Goal: Register for event/course

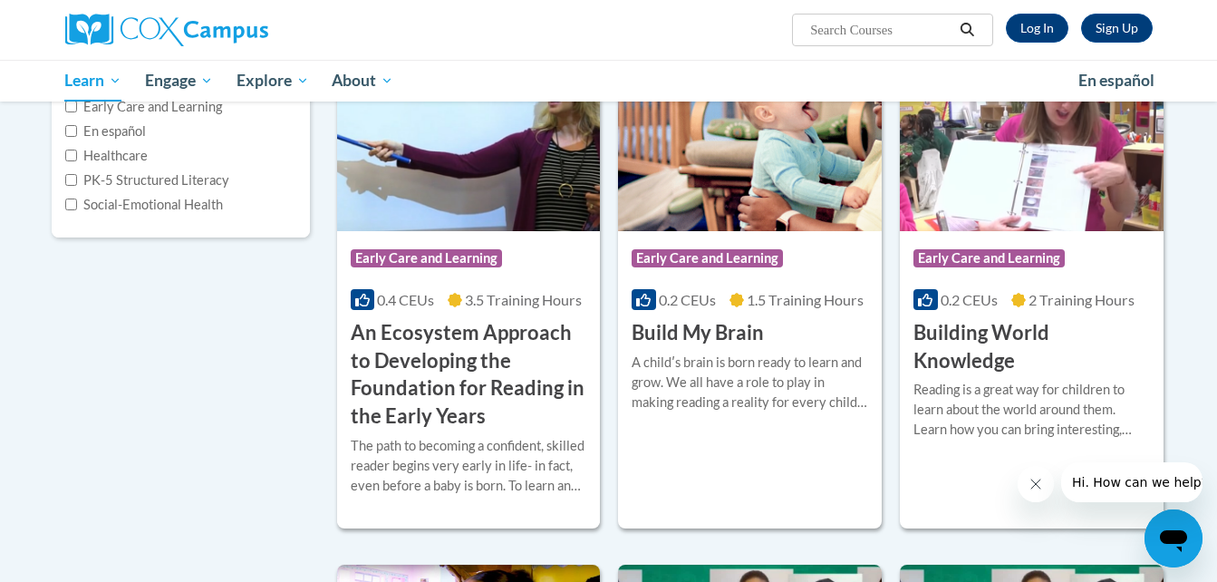
scroll to position [318, 0]
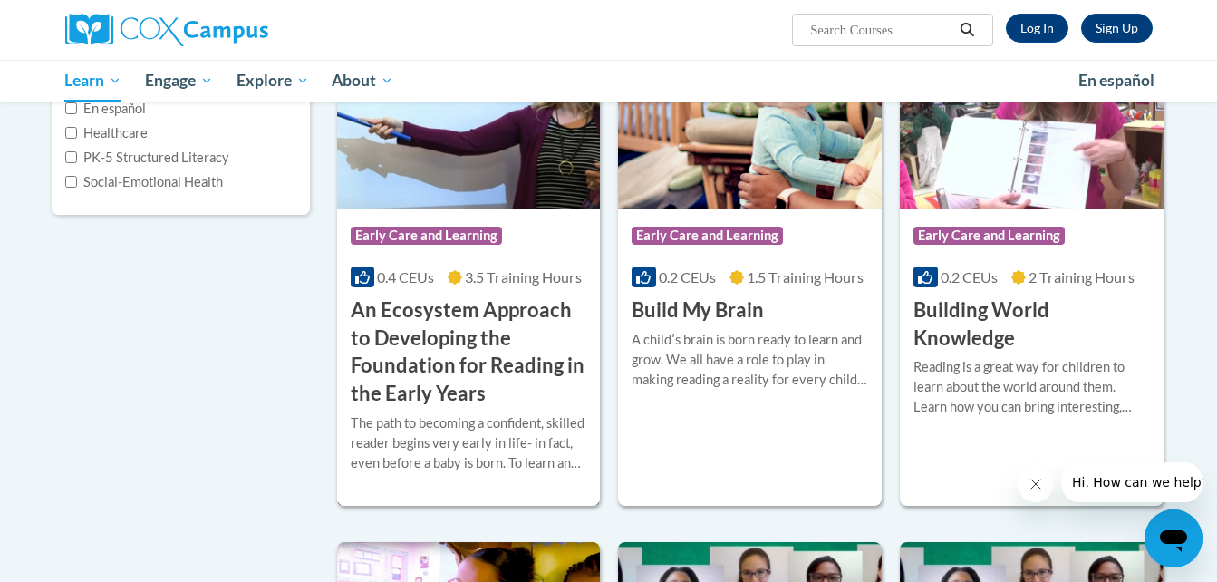
click at [477, 174] on img at bounding box center [469, 116] width 264 height 185
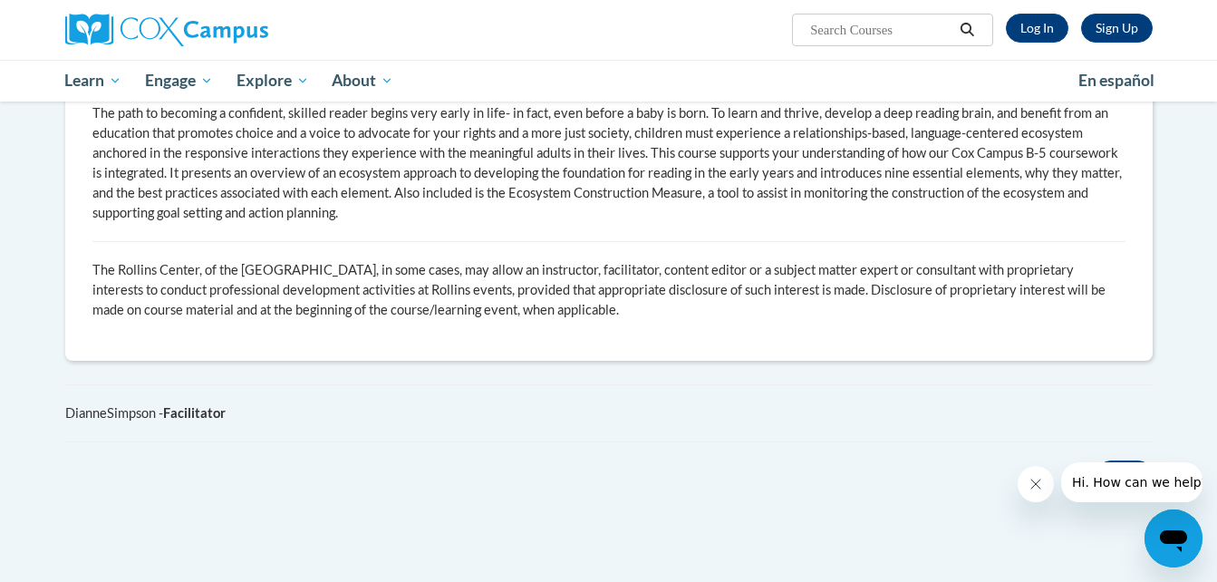
scroll to position [1145, 0]
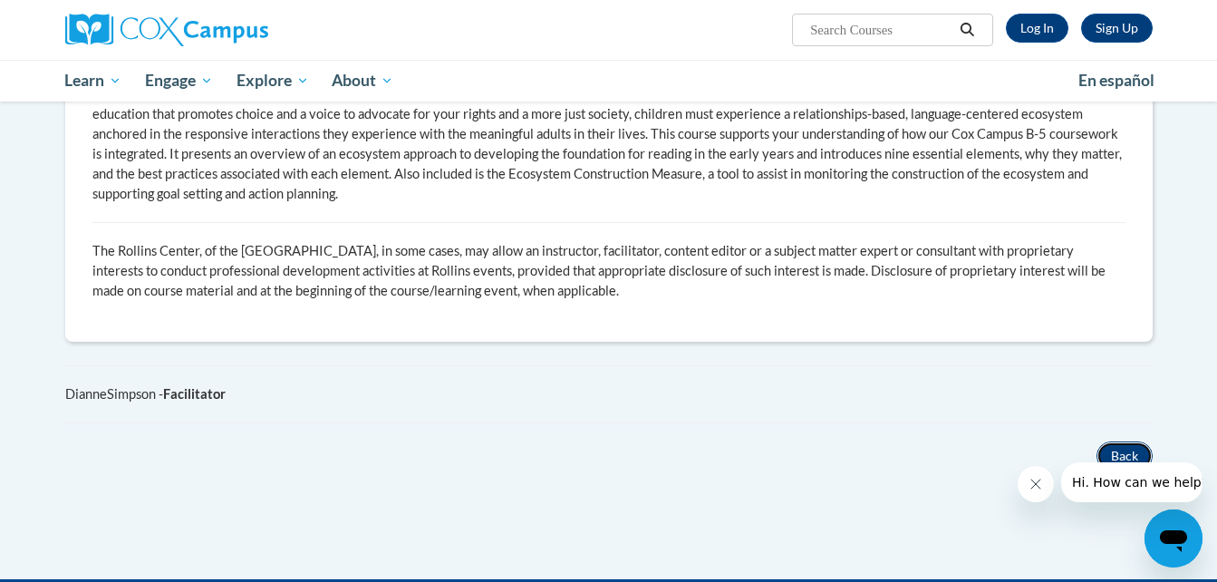
click at [1139, 441] on button "Back" at bounding box center [1124, 455] width 56 height 29
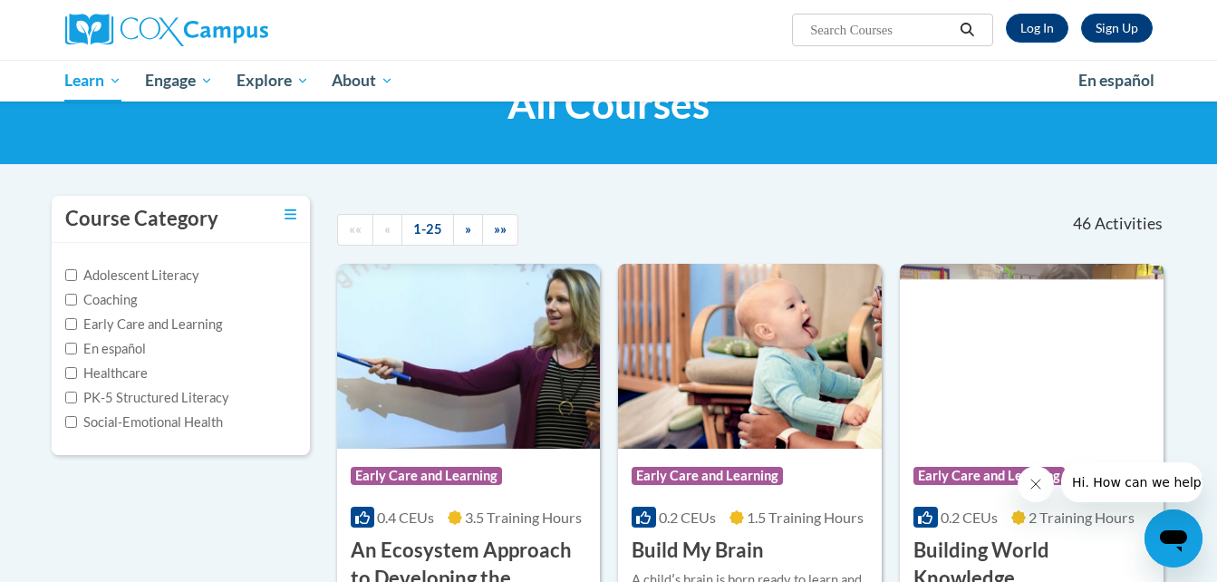
scroll to position [76, 0]
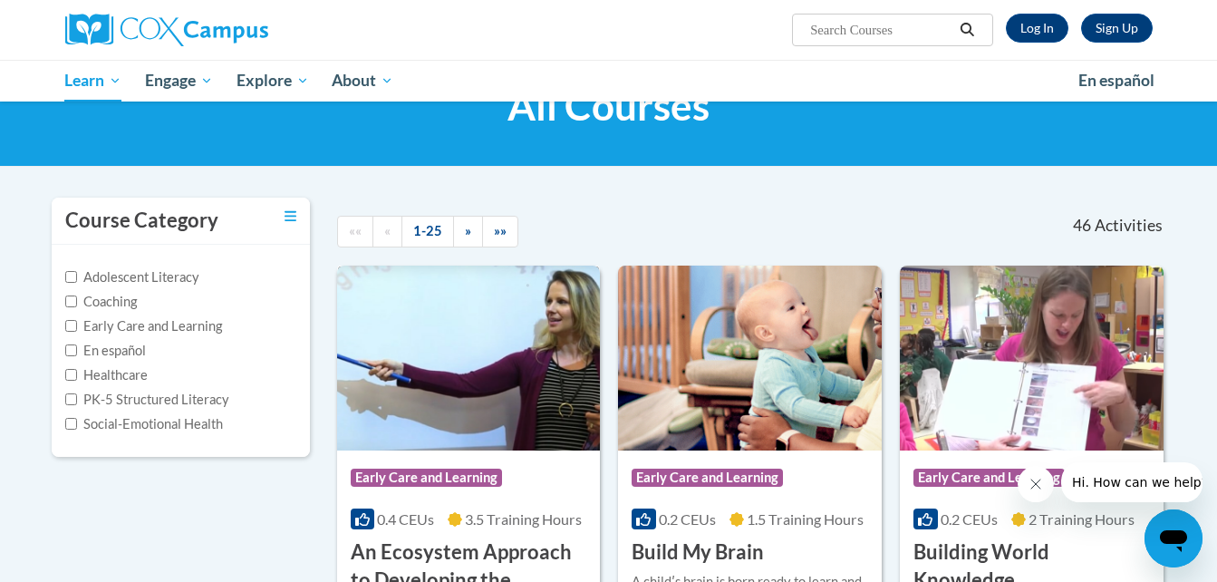
click at [568, 388] on img at bounding box center [469, 357] width 264 height 185
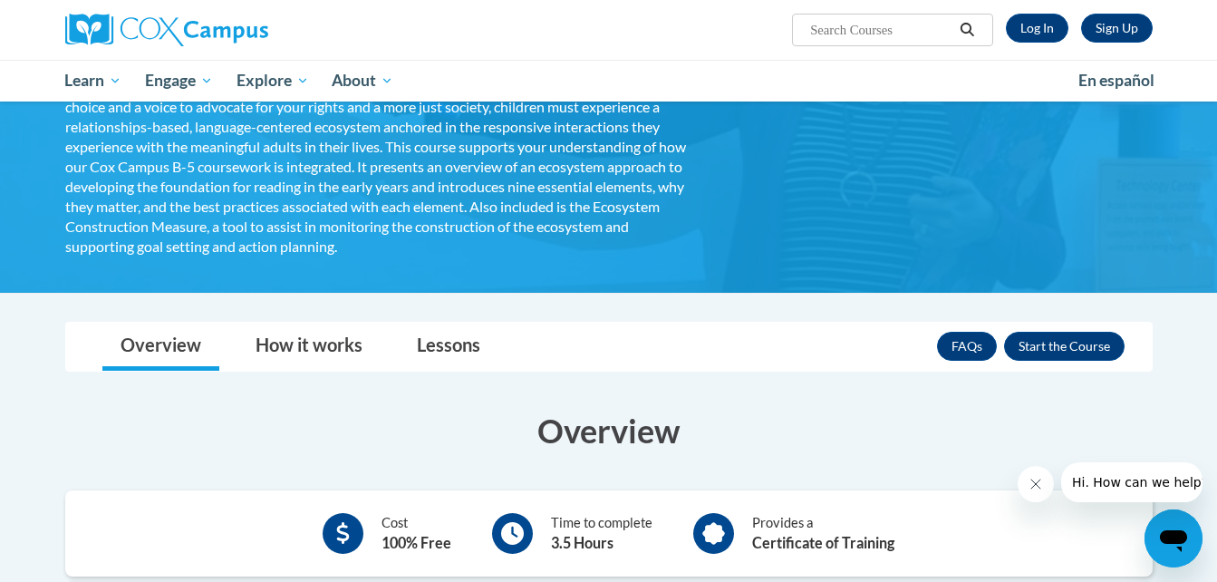
scroll to position [286, 0]
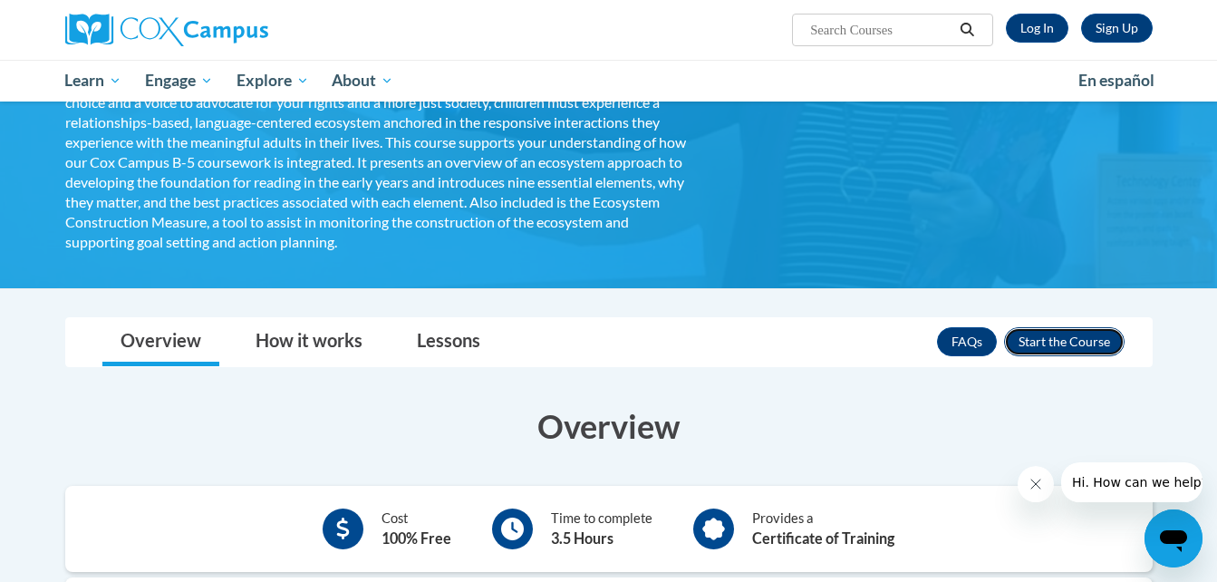
click at [1073, 336] on button "Enroll" at bounding box center [1064, 341] width 120 height 29
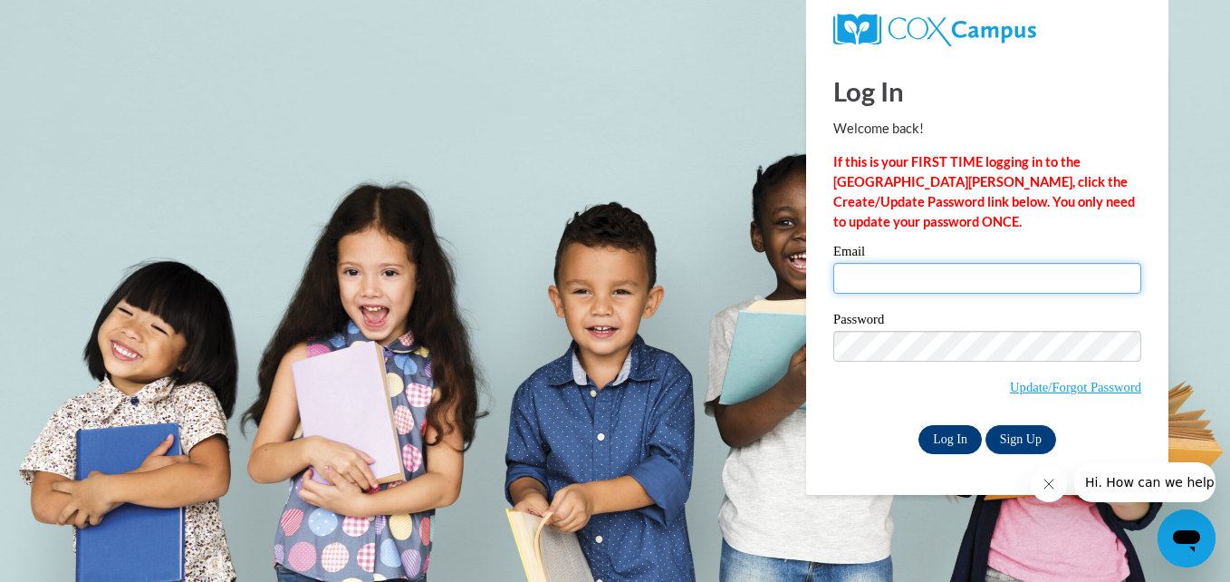
type input "[EMAIL_ADDRESS][DOMAIN_NAME]"
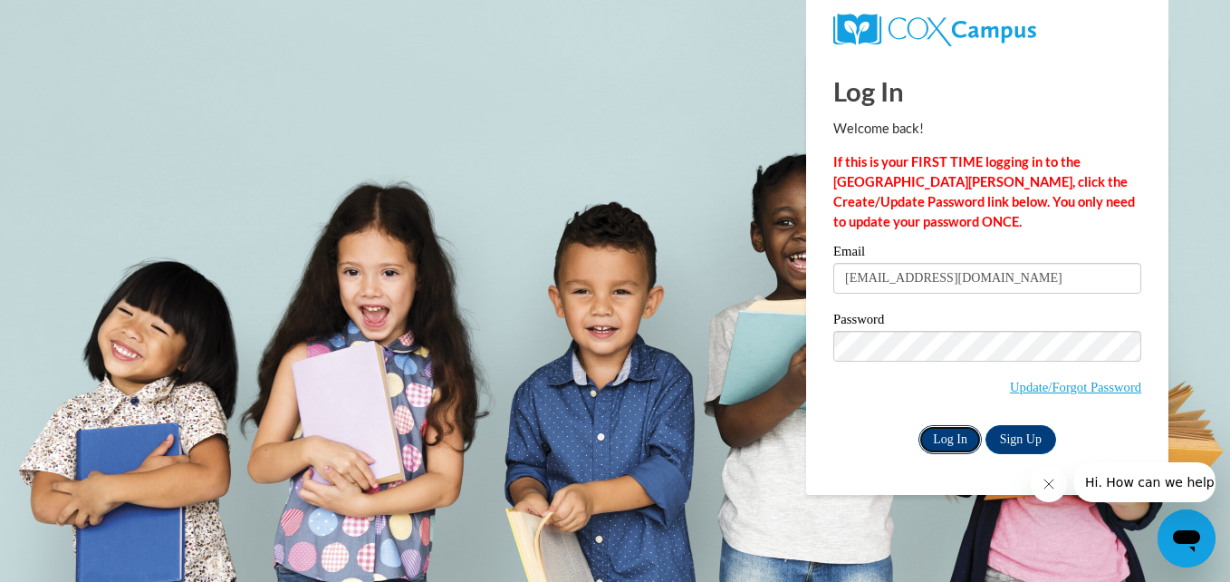
click at [934, 439] on input "Log In" at bounding box center [950, 439] width 63 height 29
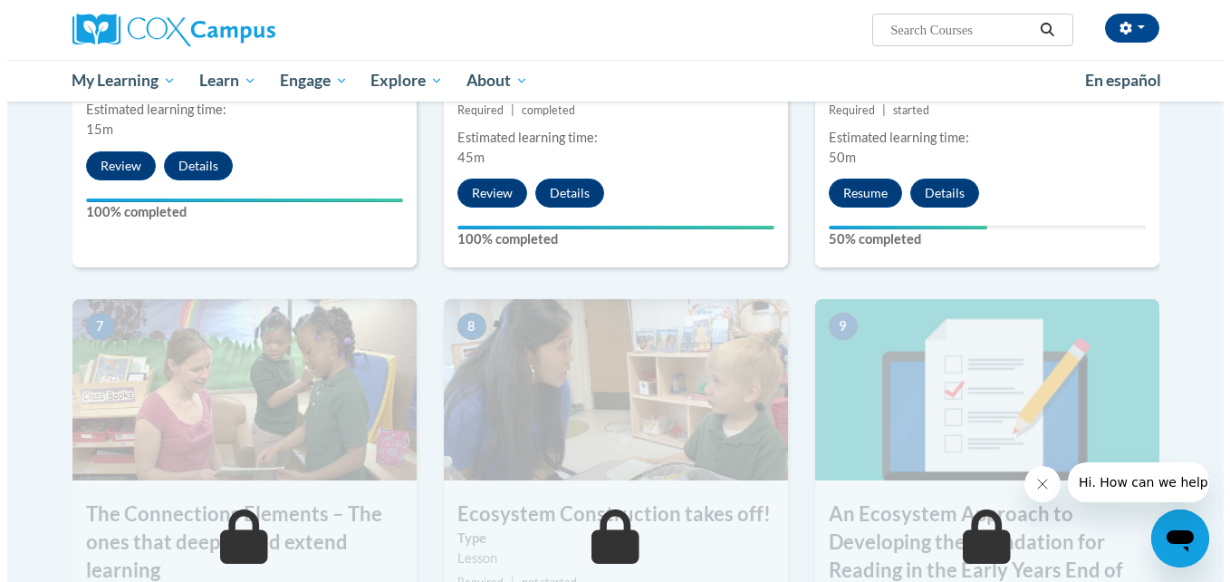
scroll to position [1249, 0]
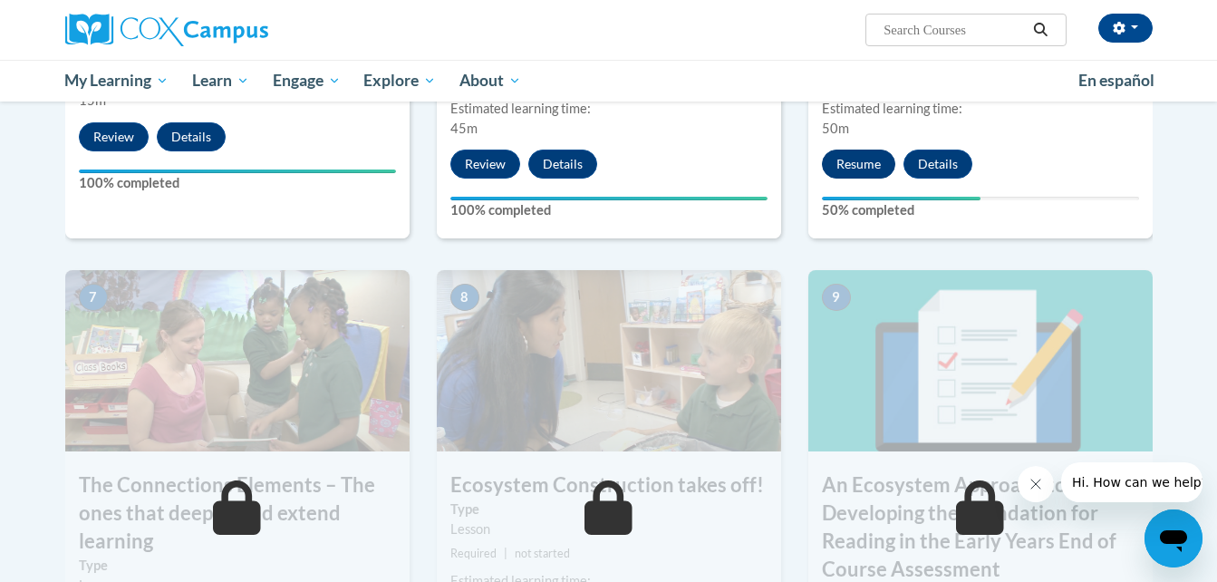
click at [847, 161] on button "Resume" at bounding box center [858, 163] width 73 height 29
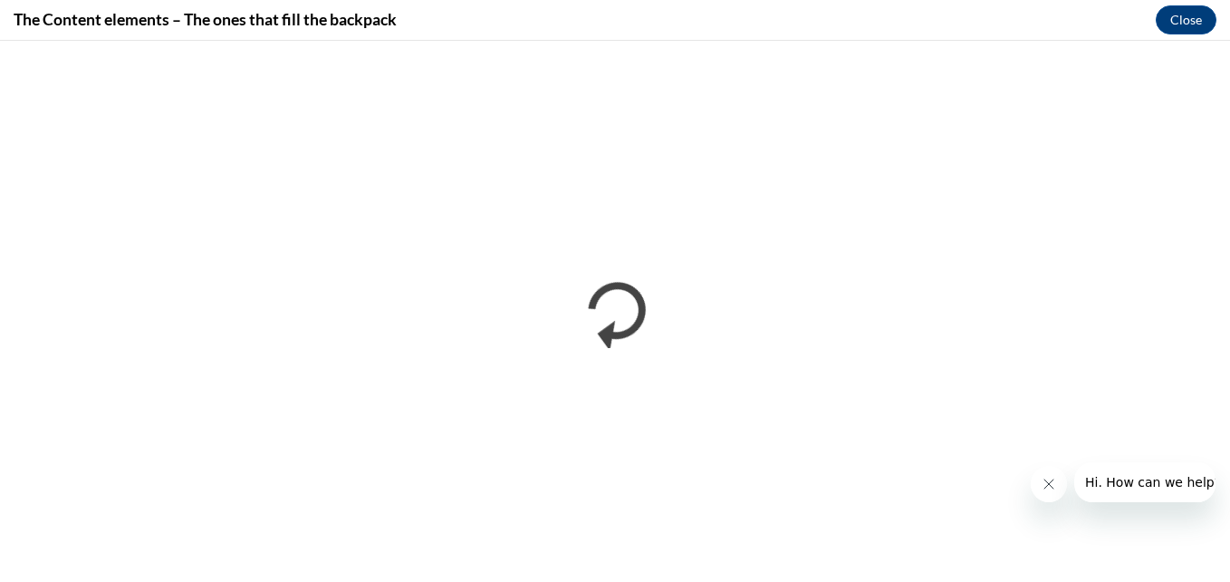
scroll to position [0, 0]
